Goal: Information Seeking & Learning: Learn about a topic

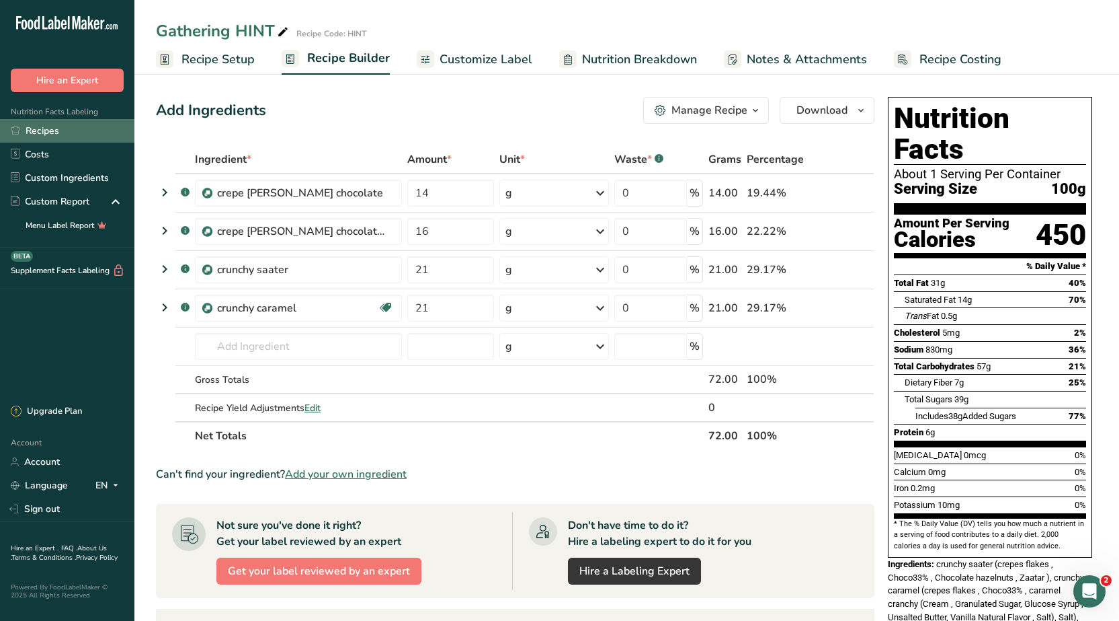
click at [40, 136] on link "Recipes" at bounding box center [67, 131] width 134 height 24
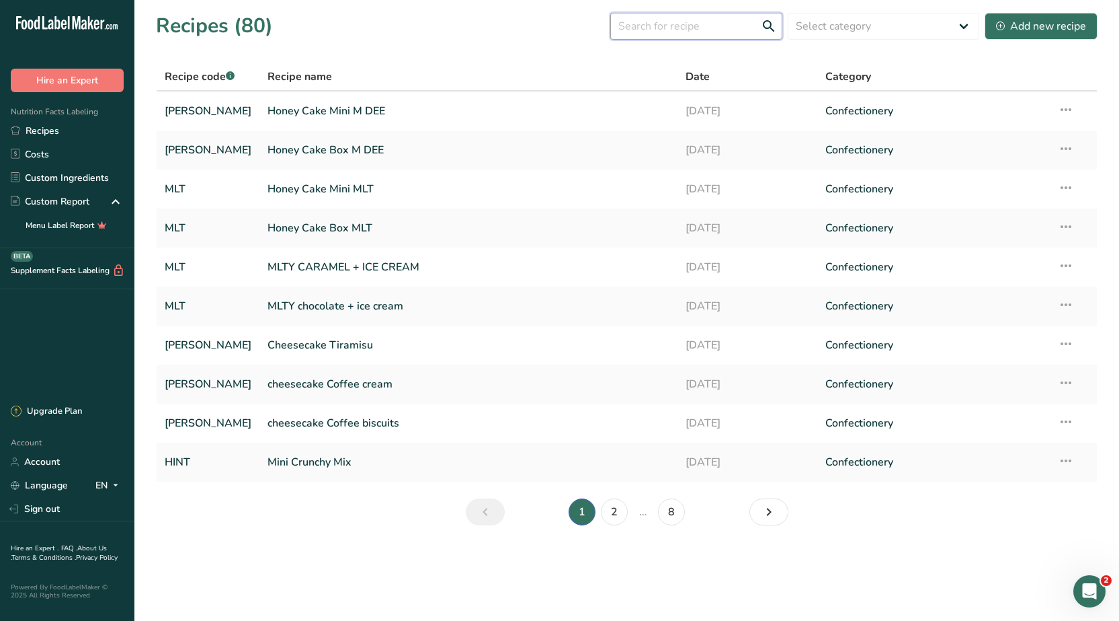
click at [677, 31] on input "text" at bounding box center [696, 26] width 172 height 27
click at [666, 32] on input "text" at bounding box center [696, 26] width 172 height 27
click at [288, 112] on link "Honey Cake Mini M DEE" at bounding box center [469, 111] width 402 height 28
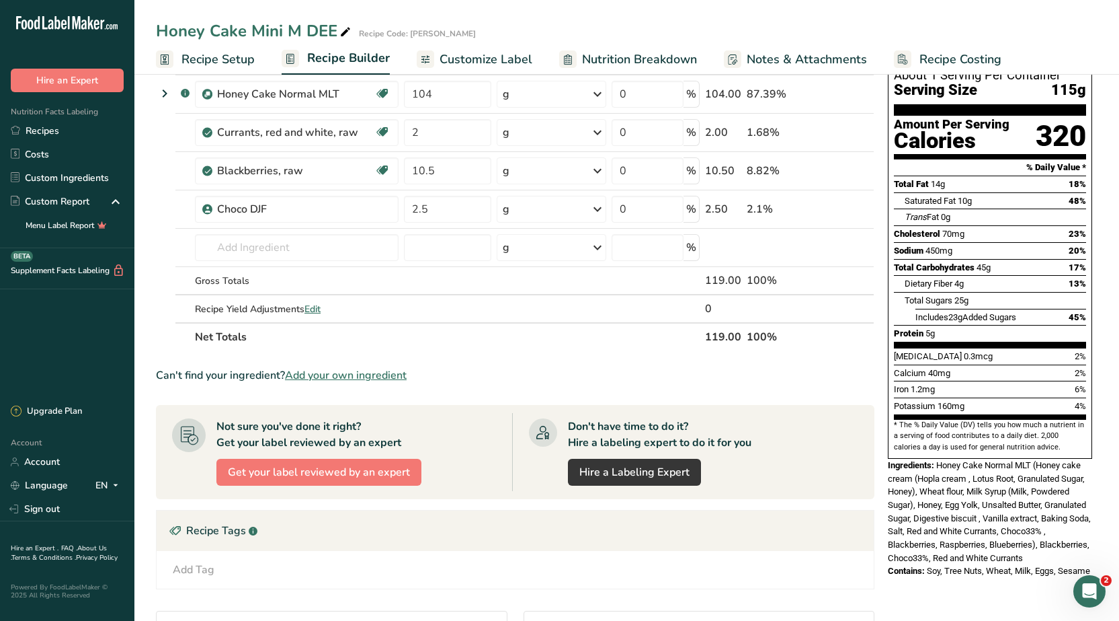
scroll to position [202, 0]
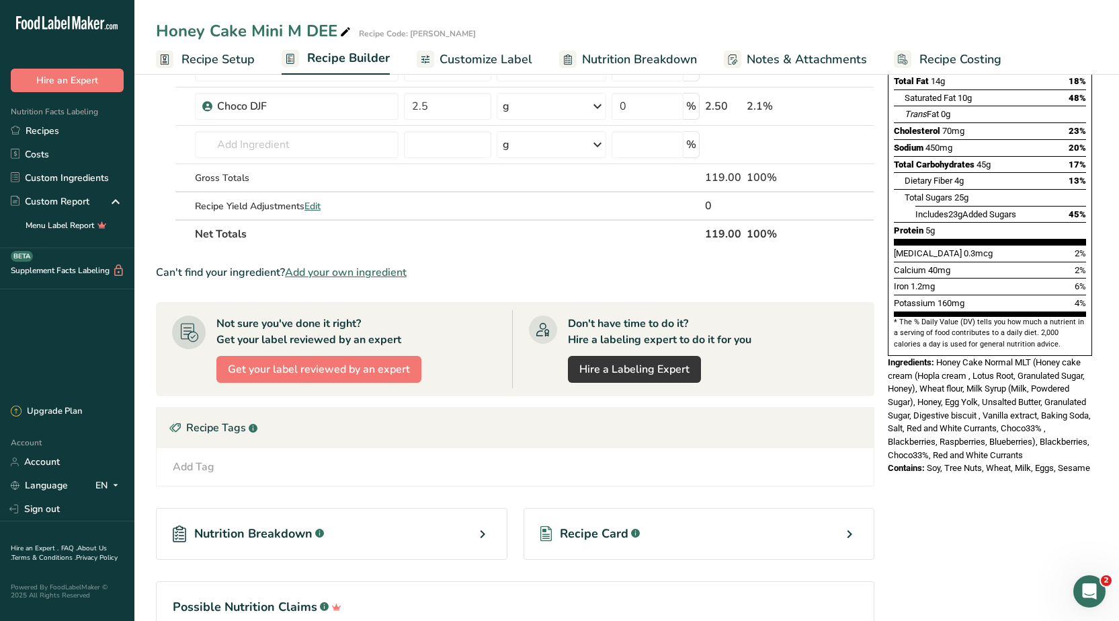
drag, startPoint x: 1023, startPoint y: 312, endPoint x: 901, endPoint y: 296, distance: 123.4
click at [904, 317] on section "* The % Daily Value (DV) tells you how much a nutrient in a serving of food con…" at bounding box center [990, 333] width 192 height 33
click at [910, 317] on section "* The % Daily Value (DV) tells you how much a nutrient in a serving of food con…" at bounding box center [990, 333] width 192 height 33
drag, startPoint x: 1019, startPoint y: 310, endPoint x: 901, endPoint y: 291, distance: 119.8
click at [901, 317] on section "* The % Daily Value (DV) tells you how much a nutrient in a serving of food con…" at bounding box center [990, 333] width 192 height 33
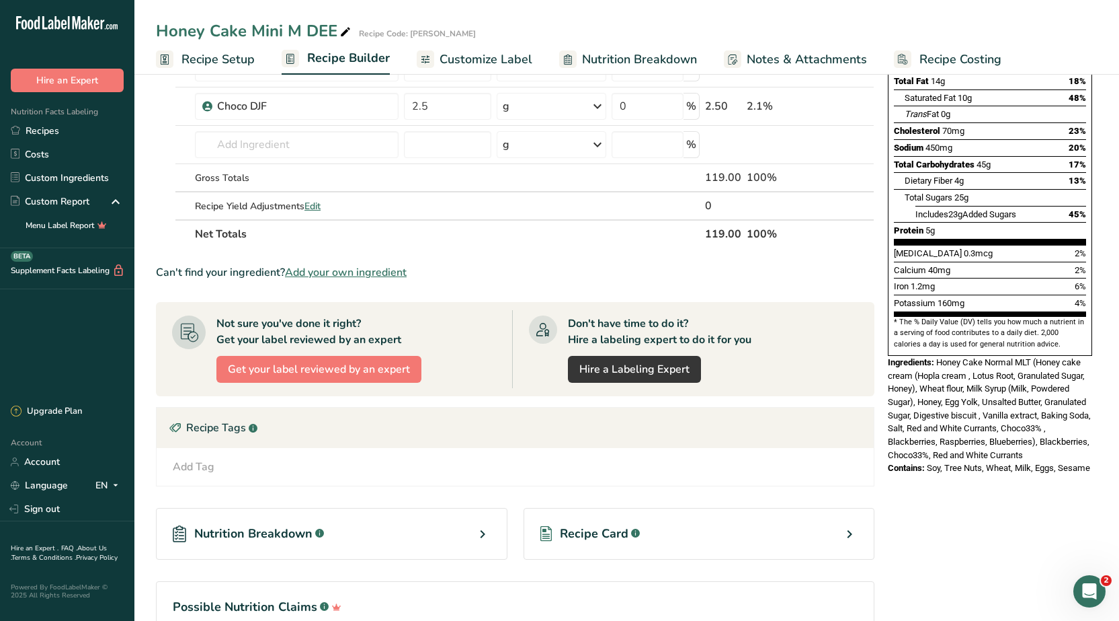
copy section "The % Daily Value (DV) tells you how much a nutrient in a serving of food contr…"
click at [34, 130] on link "Recipes" at bounding box center [67, 131] width 134 height 24
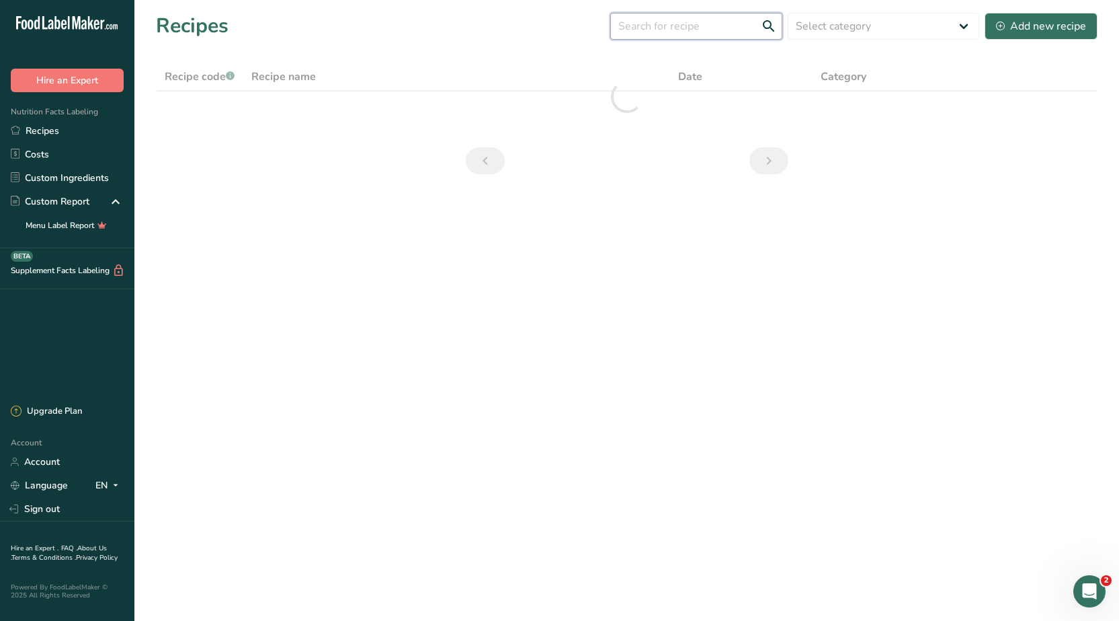
click at [660, 29] on input "text" at bounding box center [696, 26] width 172 height 27
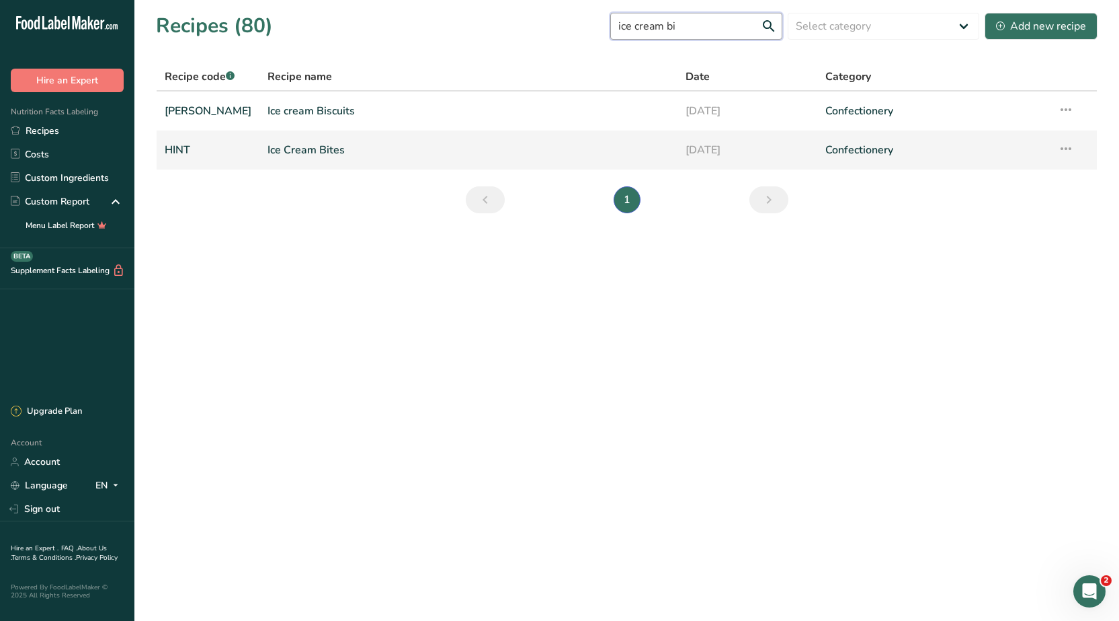
type input "ice cream bi"
click at [311, 157] on link "Ice Cream Bites" at bounding box center [469, 150] width 402 height 28
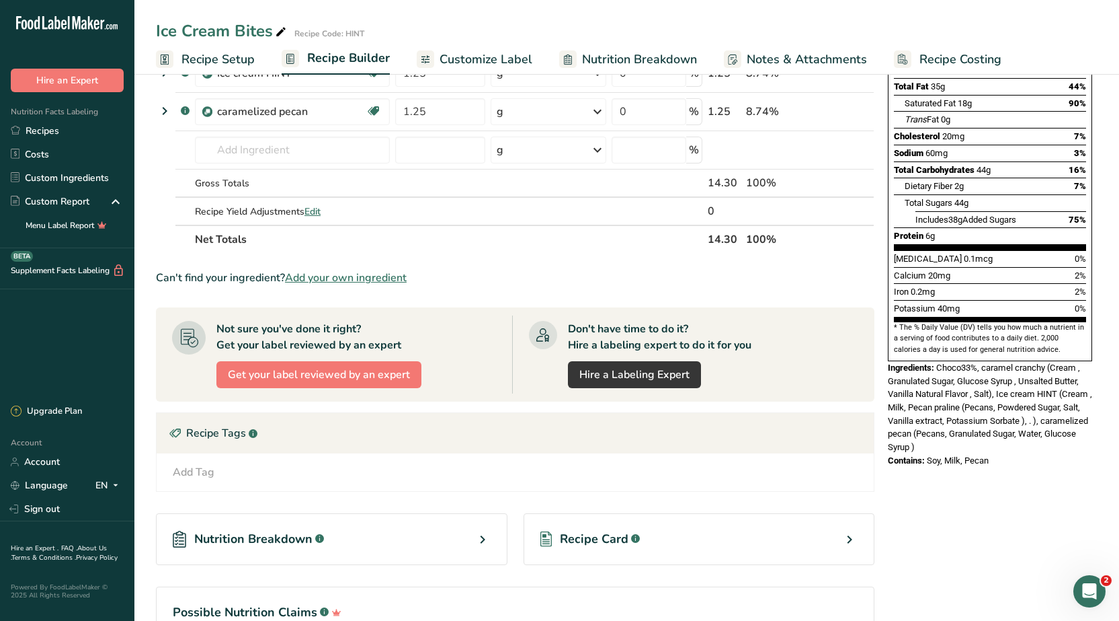
scroll to position [202, 0]
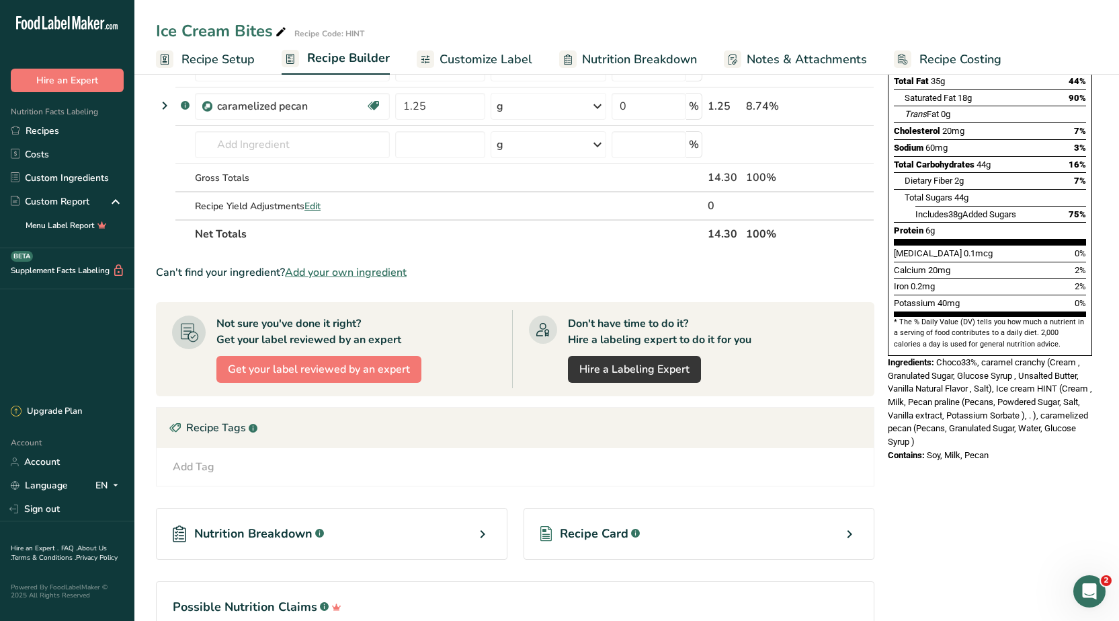
drag, startPoint x: 994, startPoint y: 423, endPoint x: 885, endPoint y: 331, distance: 143.1
click at [885, 331] on div "Nutrition Facts About 1 Serving Per Container Serving Size 100g Amount Per Serv…" at bounding box center [990, 178] width 215 height 577
copy div "Ingredients: Choco33%, caramel cranchy (Cream , Granulated Sugar, Glucose Syrup…"
